Goal: Task Accomplishment & Management: Complete application form

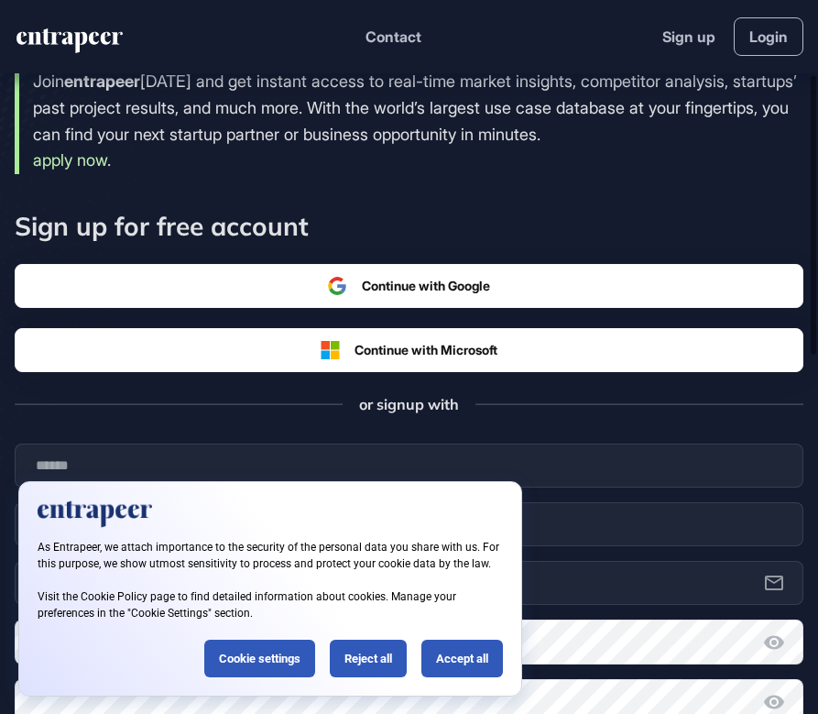
scroll to position [198, 0]
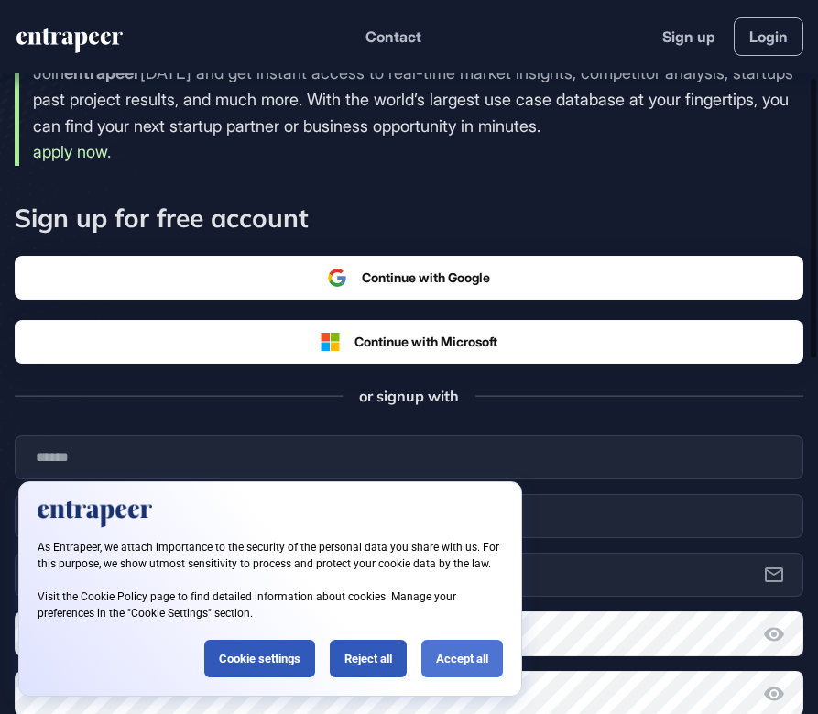
click at [467, 655] on div "Accept all" at bounding box center [462, 659] width 82 height 38
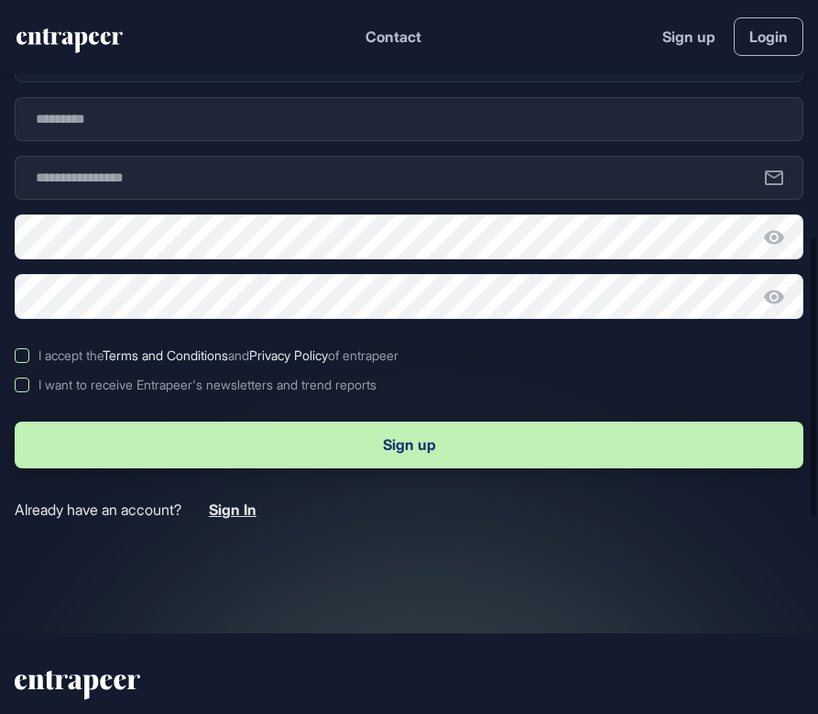
scroll to position [577, 0]
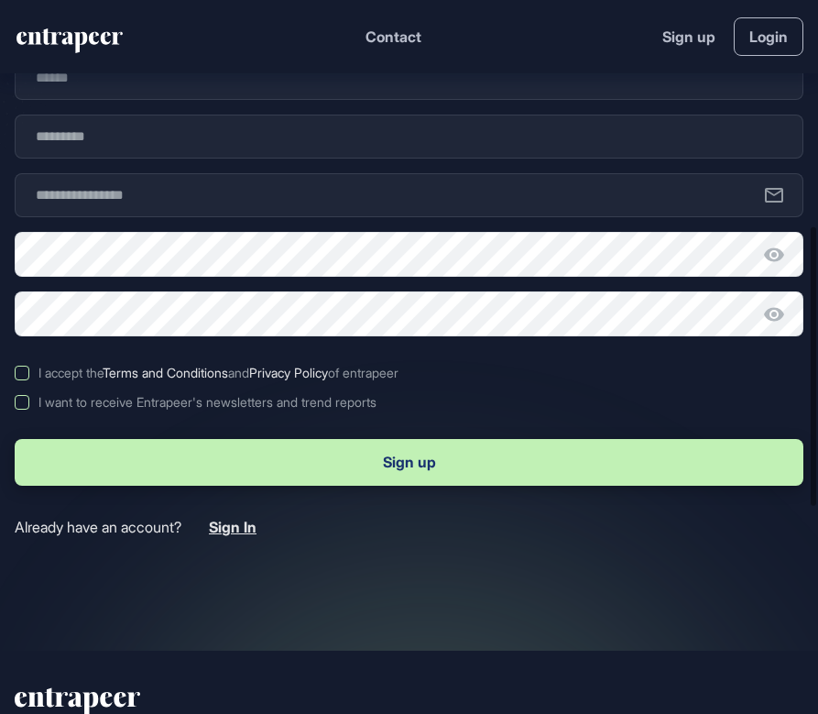
click at [22, 372] on label "I accept the Terms and Conditions and Privacy Policy of entrapeer" at bounding box center [409, 373] width 789 height 15
click at [21, 405] on label "I want to receive Entrapeer's newsletters and trend reports" at bounding box center [409, 402] width 789 height 15
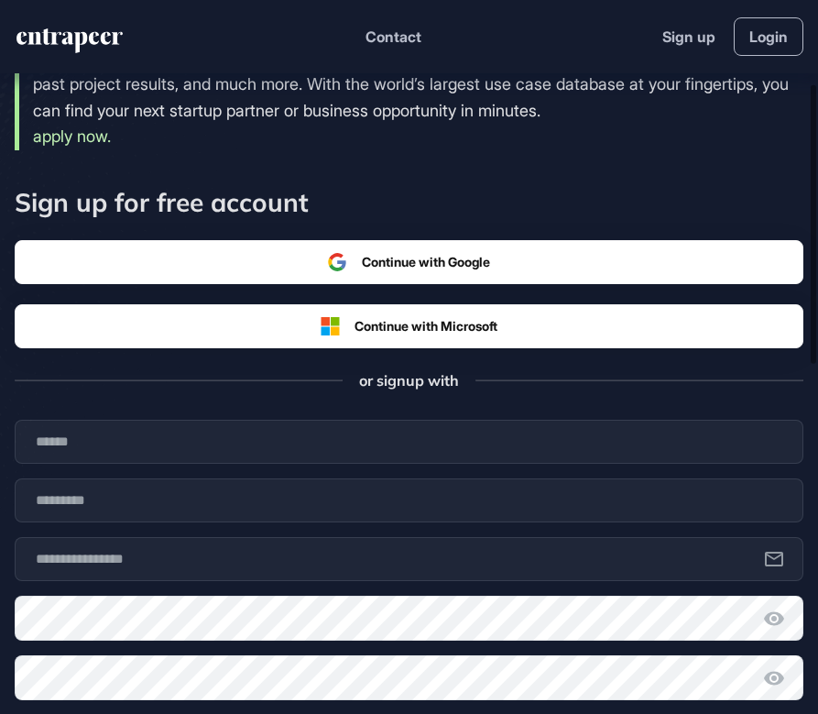
scroll to position [160, 0]
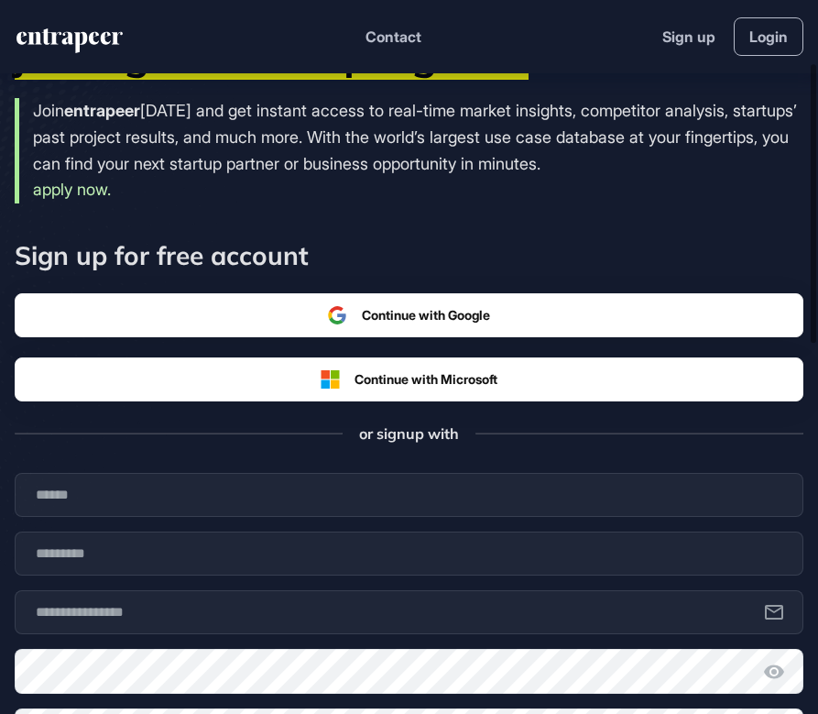
click at [313, 310] on div at bounding box center [409, 315] width 787 height 42
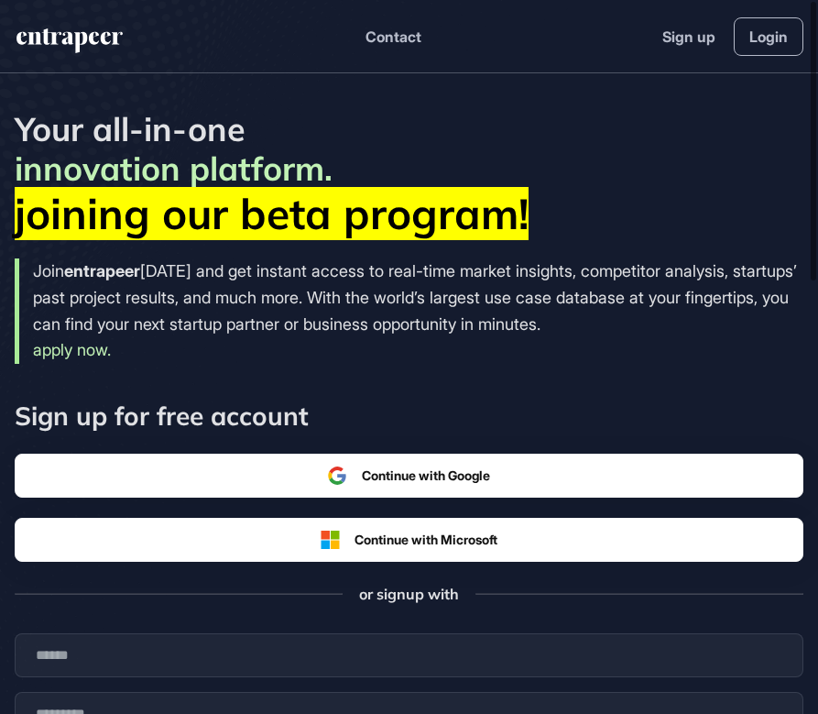
scroll to position [0, 0]
click at [464, 465] on div at bounding box center [409, 475] width 787 height 42
click at [395, 468] on div at bounding box center [409, 475] width 787 height 42
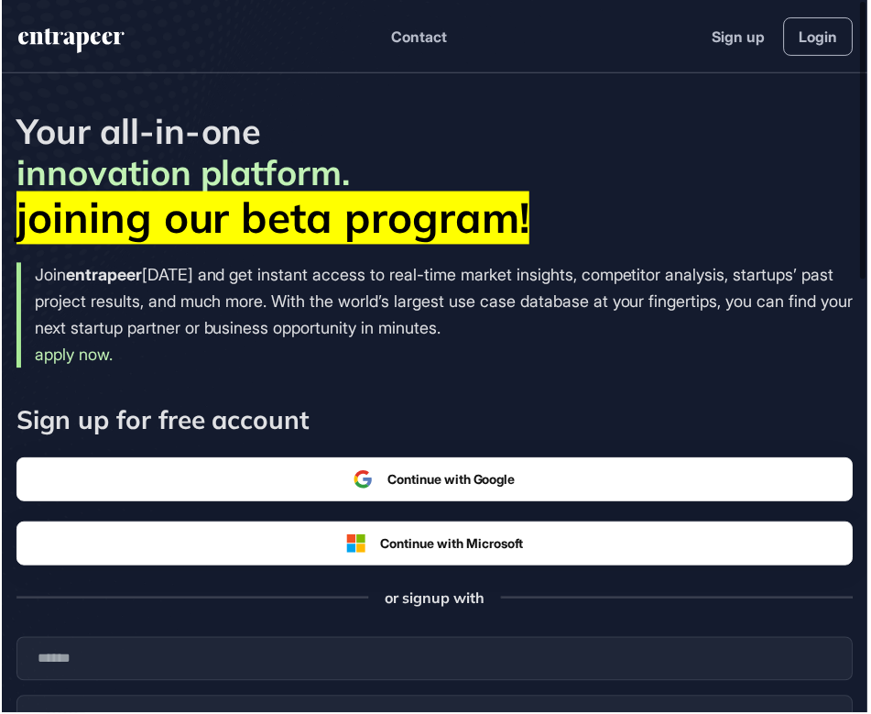
scroll to position [714, 871]
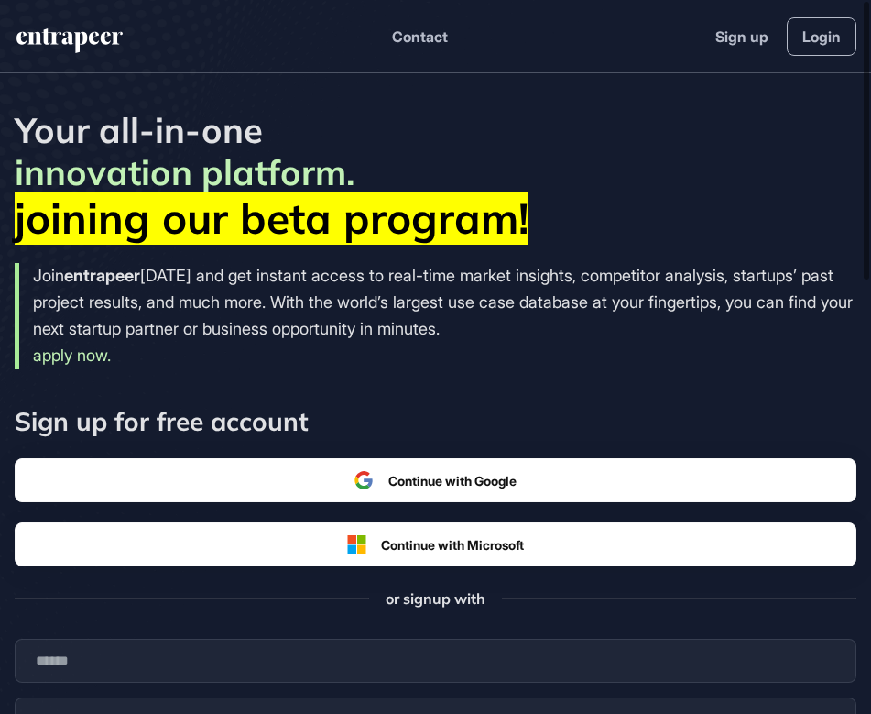
click at [339, 468] on div at bounding box center [436, 480] width 840 height 42
click at [513, 472] on div at bounding box center [436, 480] width 840 height 42
click at [334, 459] on div at bounding box center [436, 480] width 840 height 42
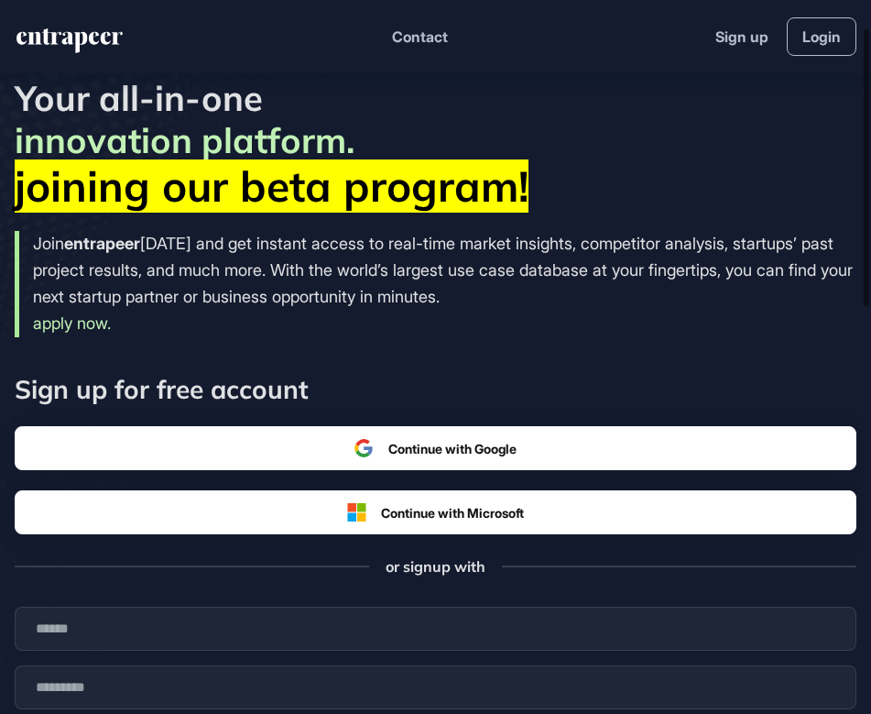
scroll to position [82, 0]
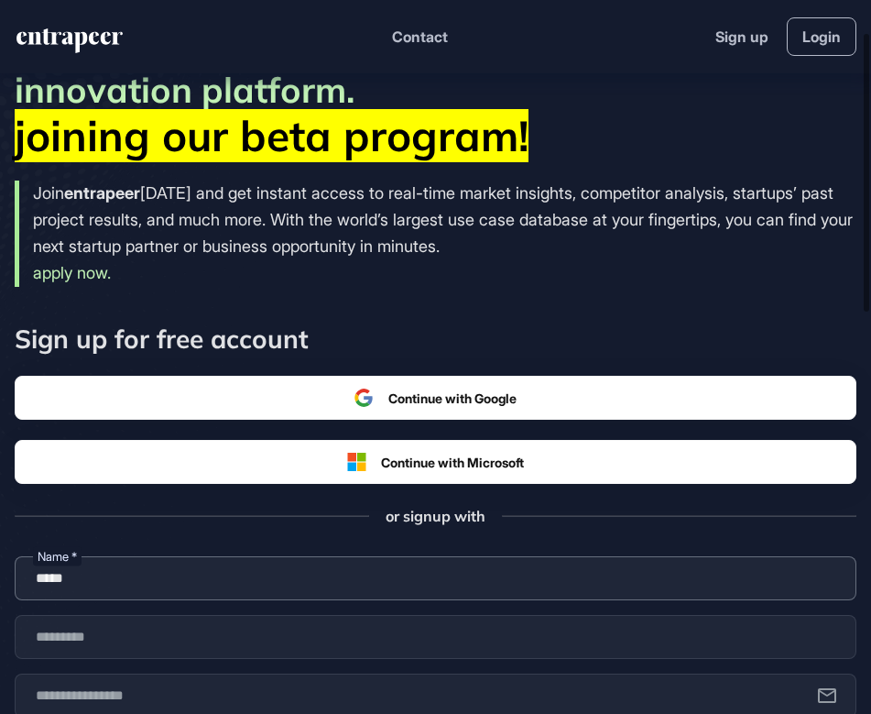
type input "****"
type input "*"
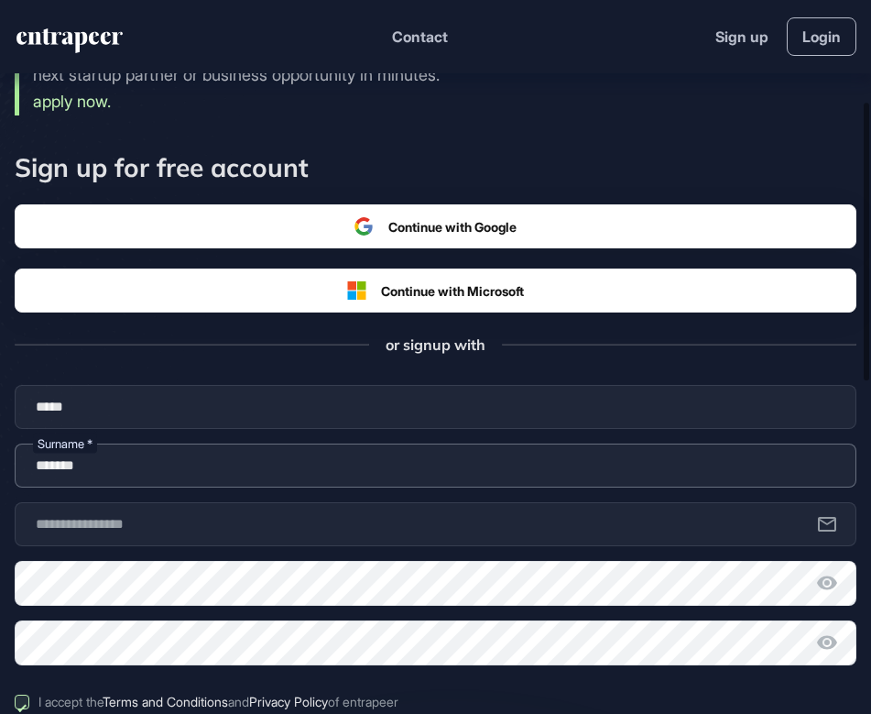
scroll to position [260, 0]
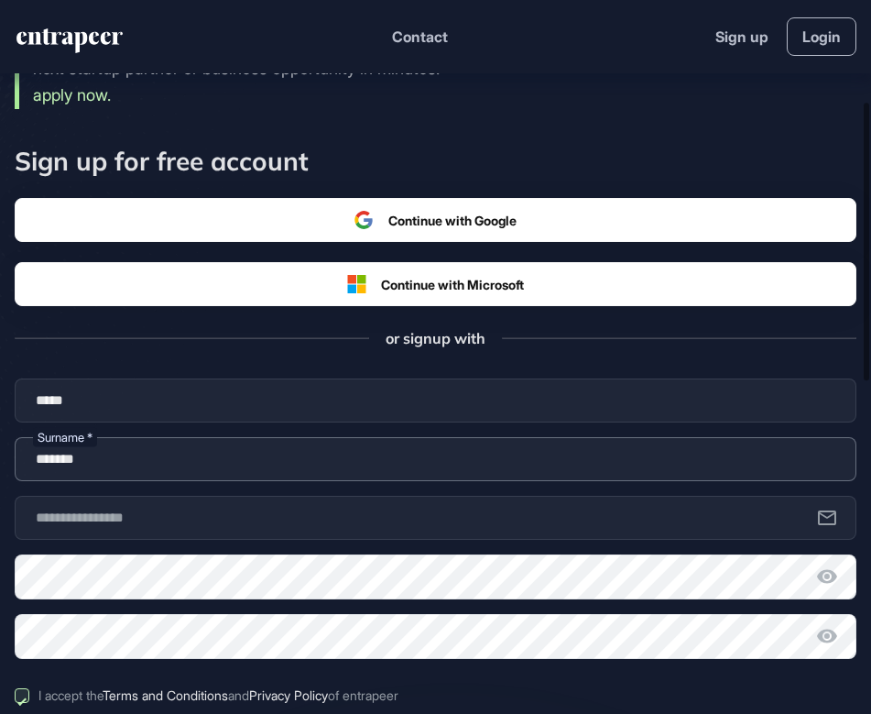
type input "*******"
type input "**********"
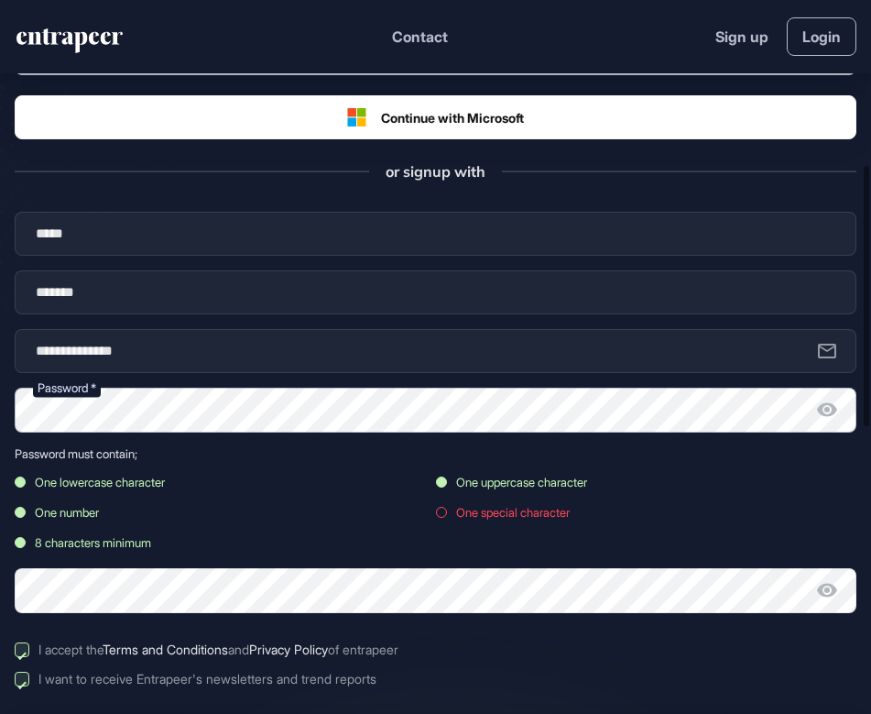
scroll to position [451, 0]
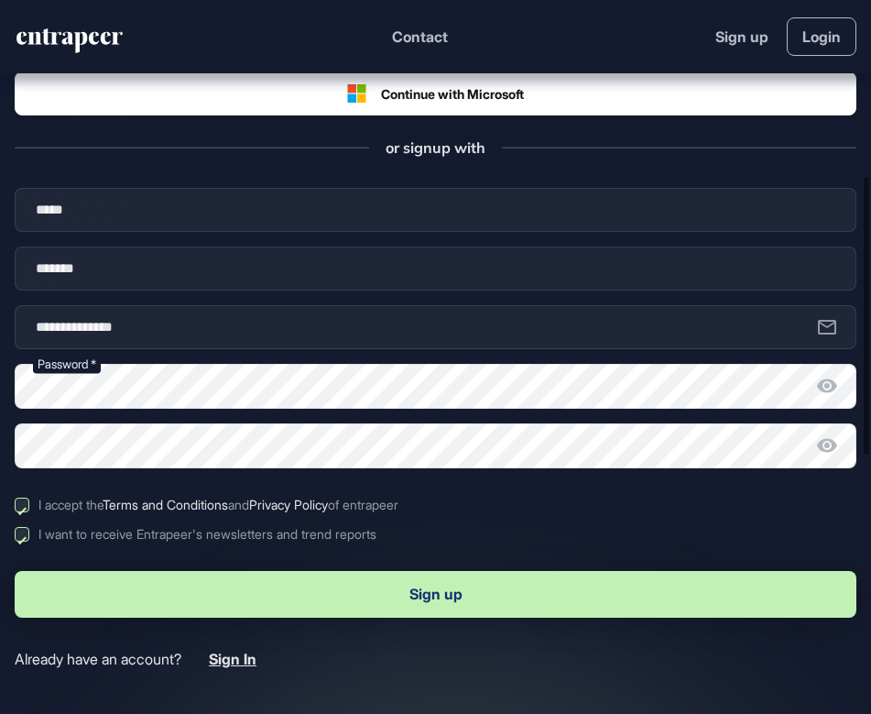
click at [293, 605] on button "Sign up" at bounding box center [436, 594] width 842 height 47
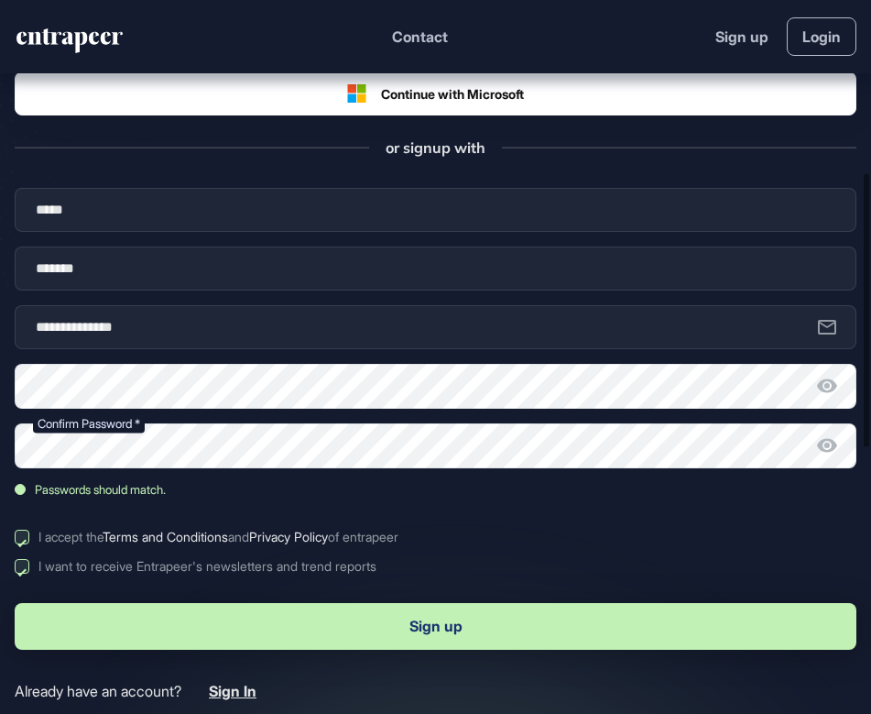
click at [58, 620] on button "Sign up" at bounding box center [436, 626] width 842 height 47
